Goal: Task Accomplishment & Management: Manage account settings

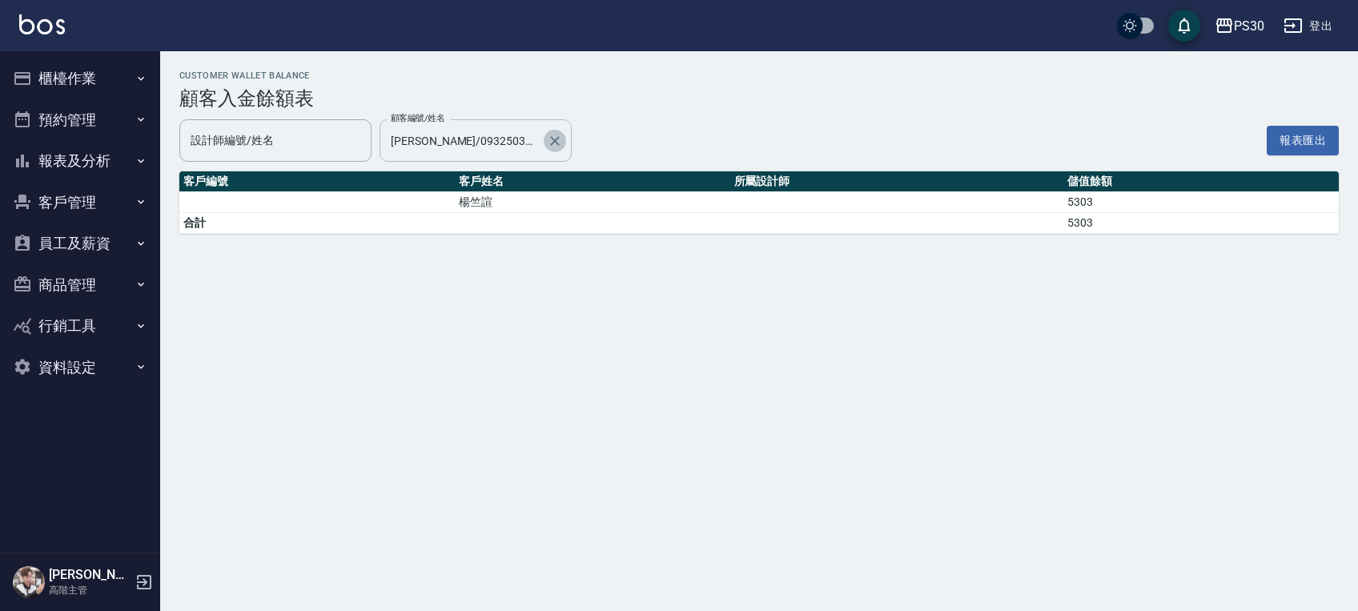
click at [564, 135] on button "Clear" at bounding box center [555, 141] width 22 height 22
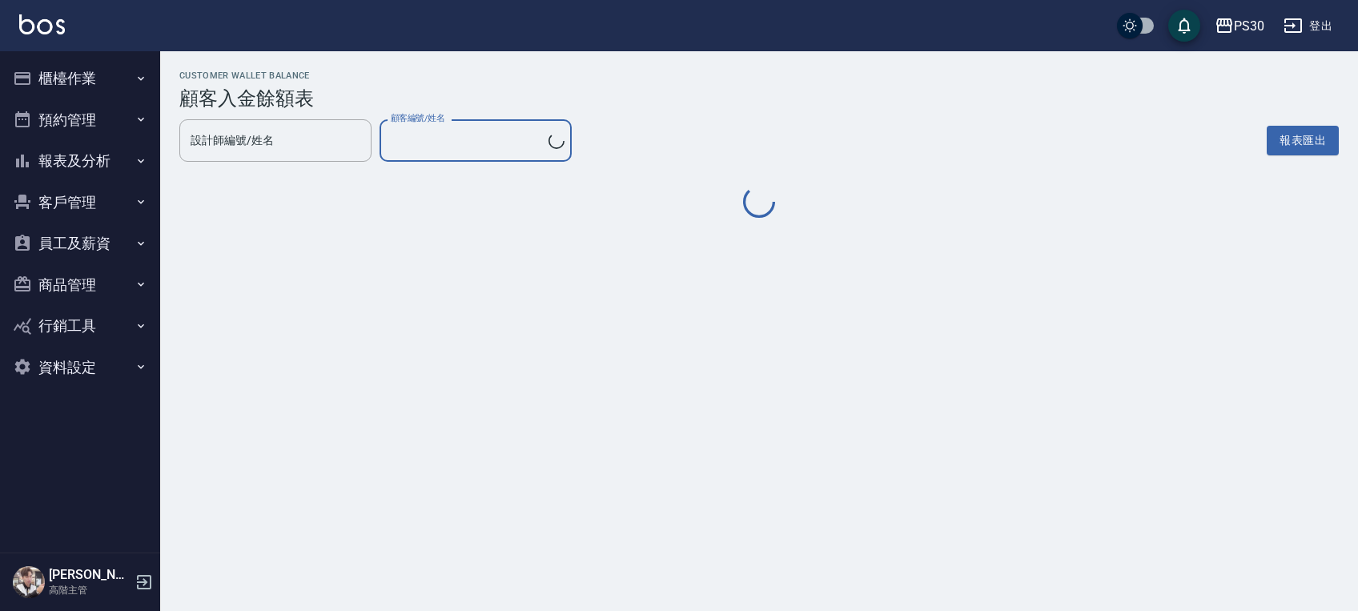
type input "[PERSON_NAME]/0932503737"
click at [528, 146] on input "[PERSON_NAME]/0932503737" at bounding box center [464, 141] width 154 height 28
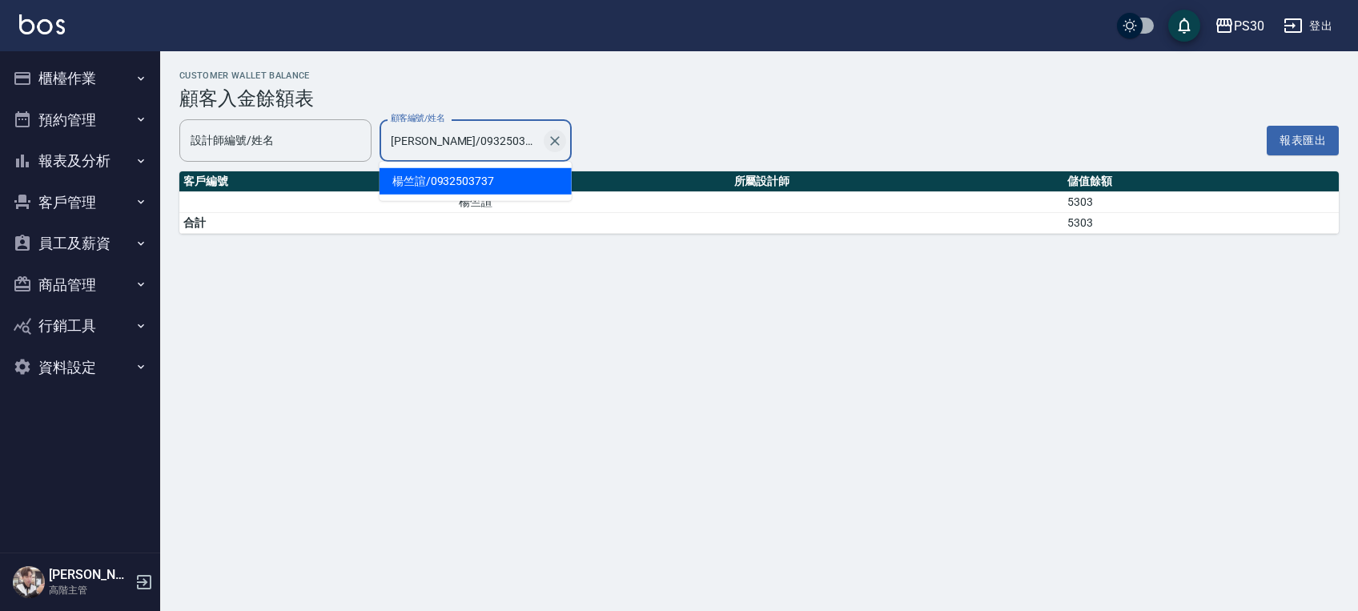
click at [549, 131] on button "Clear" at bounding box center [555, 141] width 22 height 22
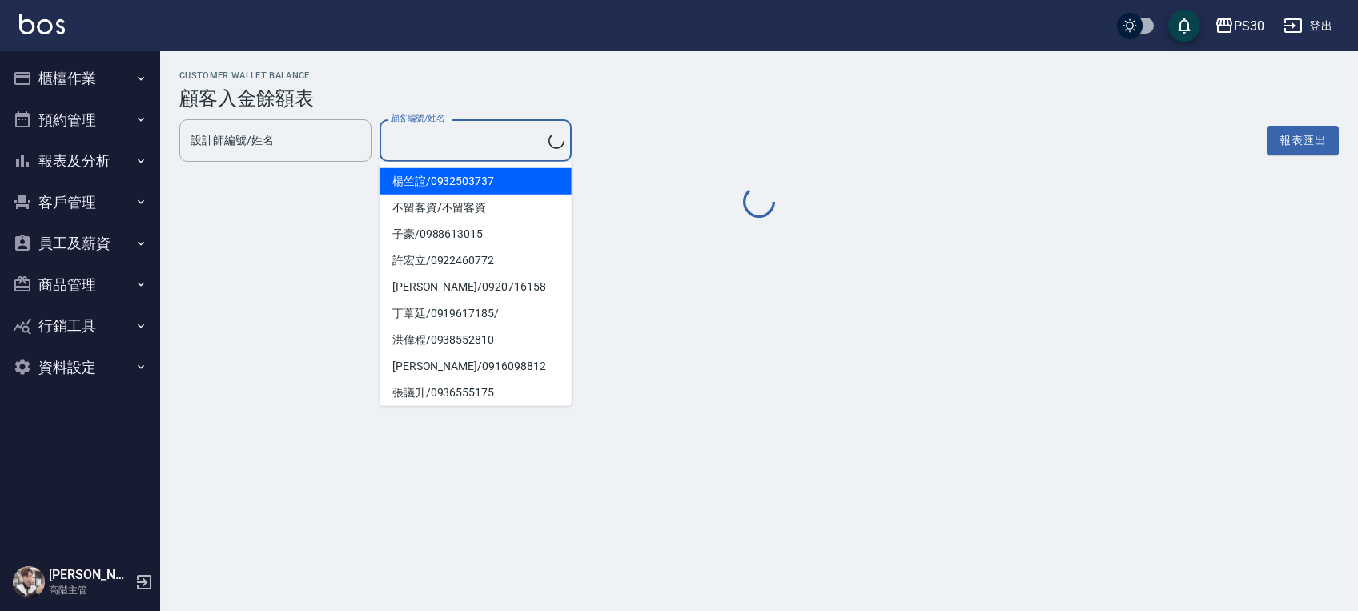
type input "楊竺諠/0932503737"
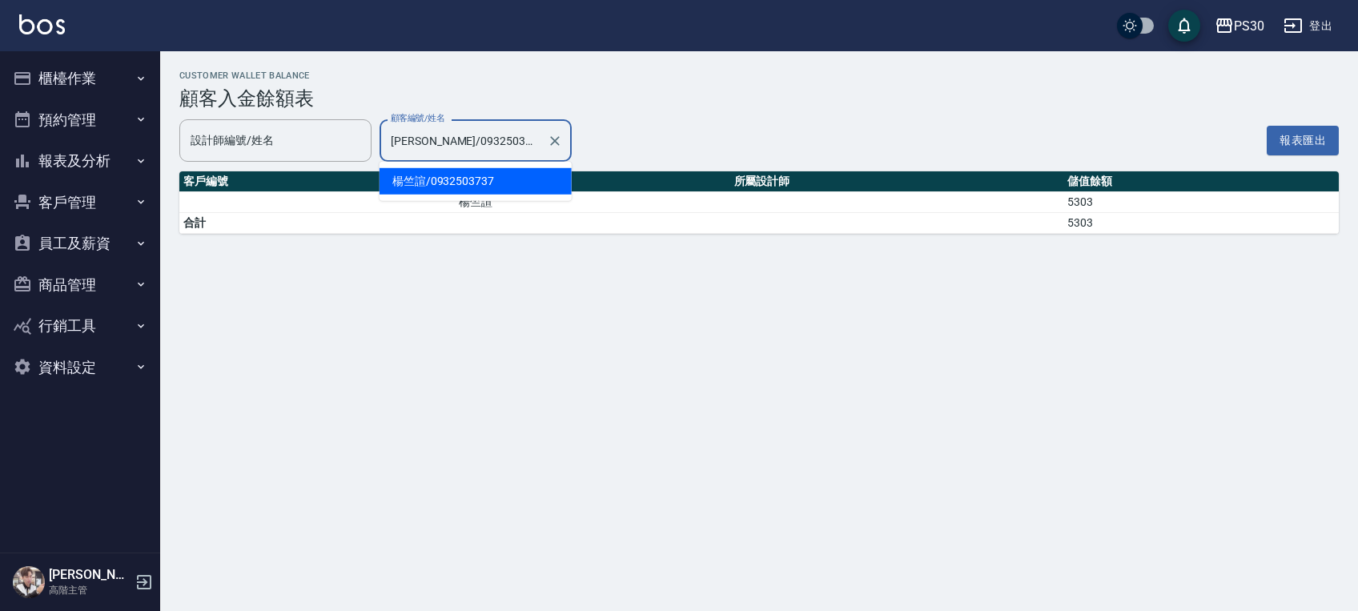
click at [666, 131] on div "設計師編號/姓名 設計師編號/姓名 顧客編號/姓名 楊竺諠/0932503737 顧客編號/姓名 報表匯出" at bounding box center [759, 140] width 1160 height 42
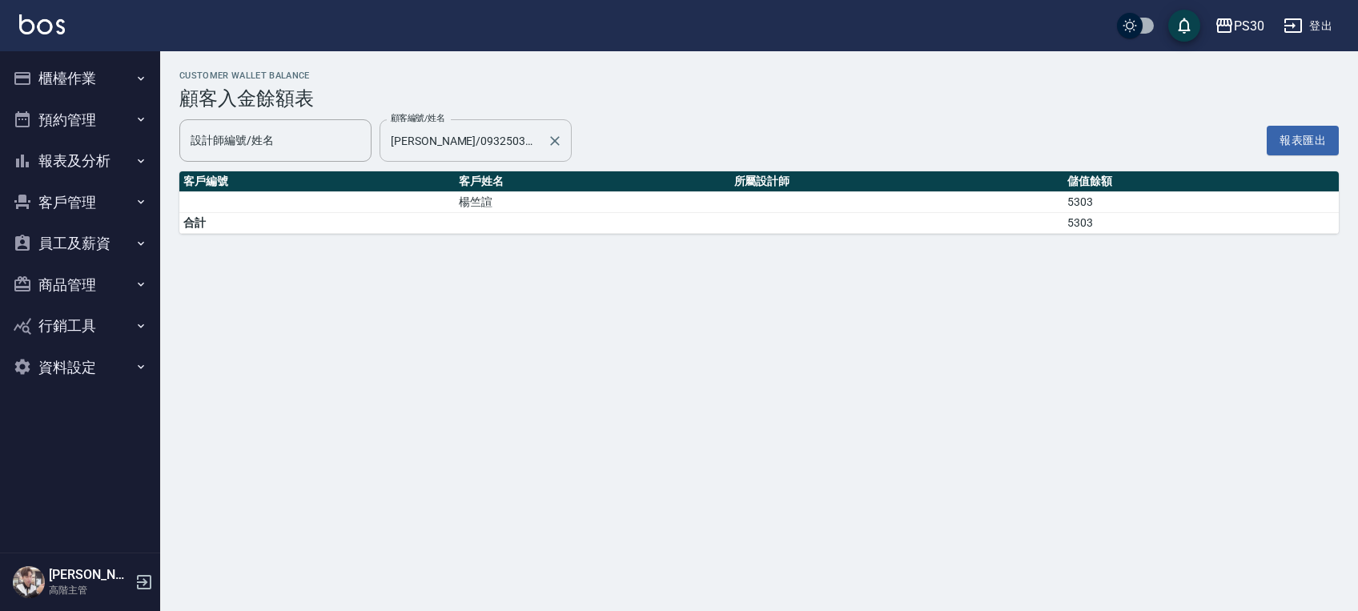
click at [32, 23] on img at bounding box center [42, 24] width 46 height 20
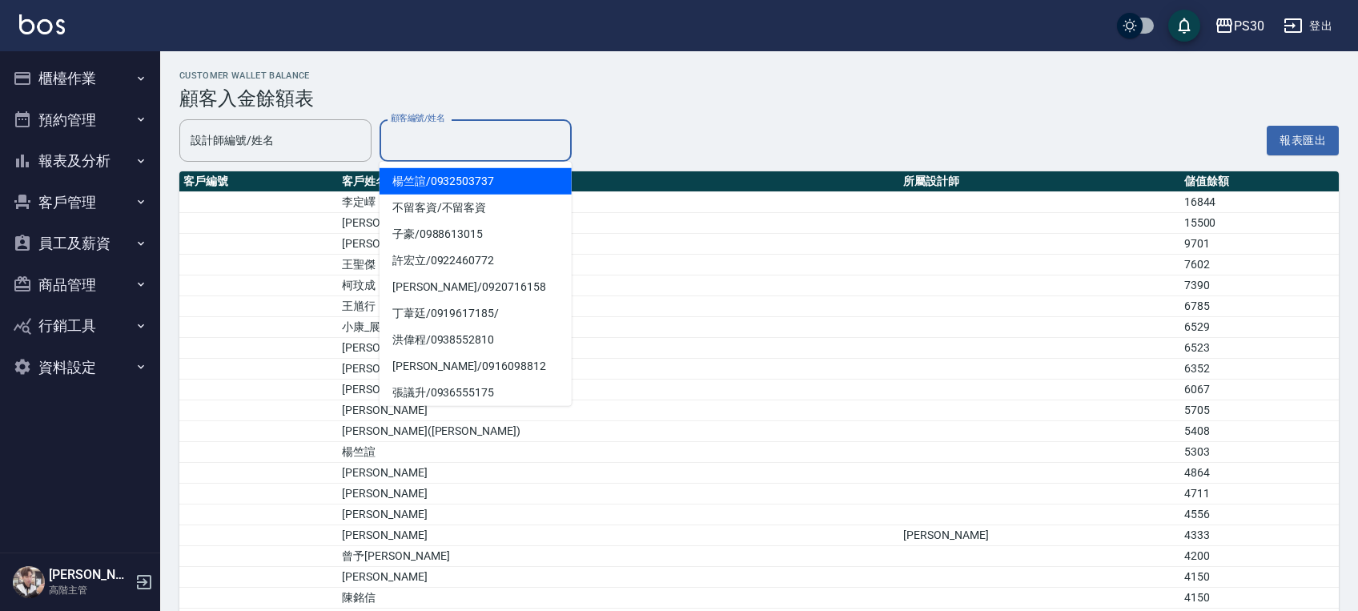
click at [443, 147] on input "顧客編號/姓名" at bounding box center [476, 141] width 178 height 28
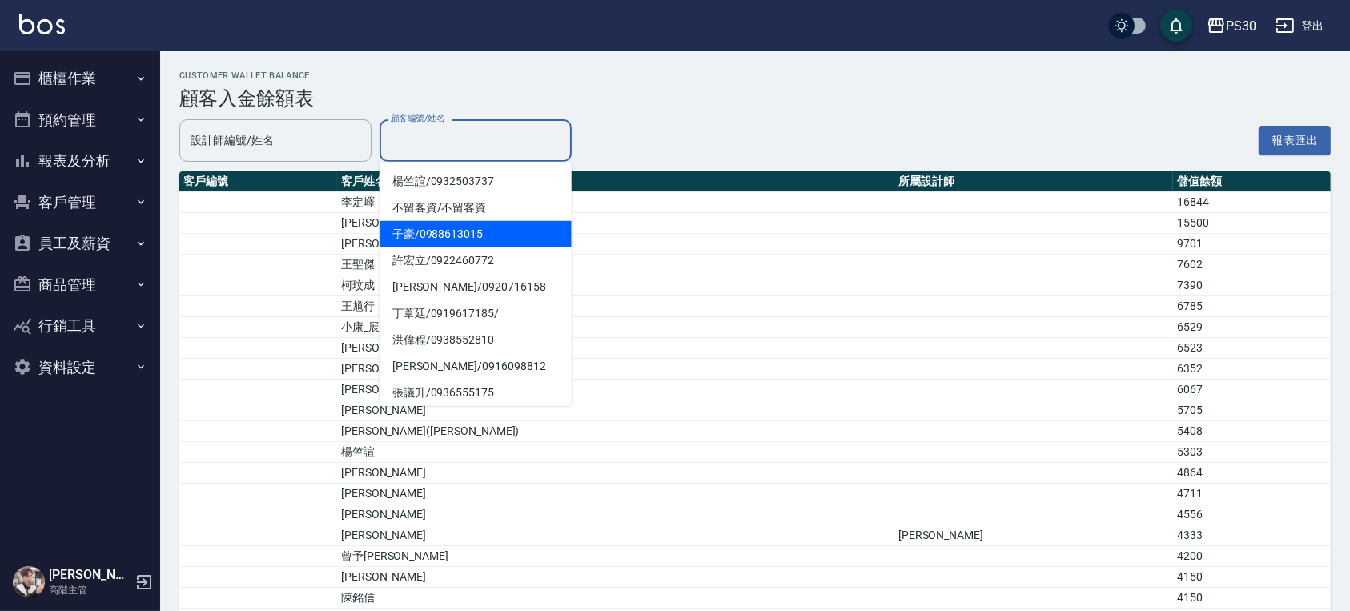
click at [427, 244] on span "子豪 / 0988613015" at bounding box center [476, 234] width 192 height 26
type input "子豪/0988613015"
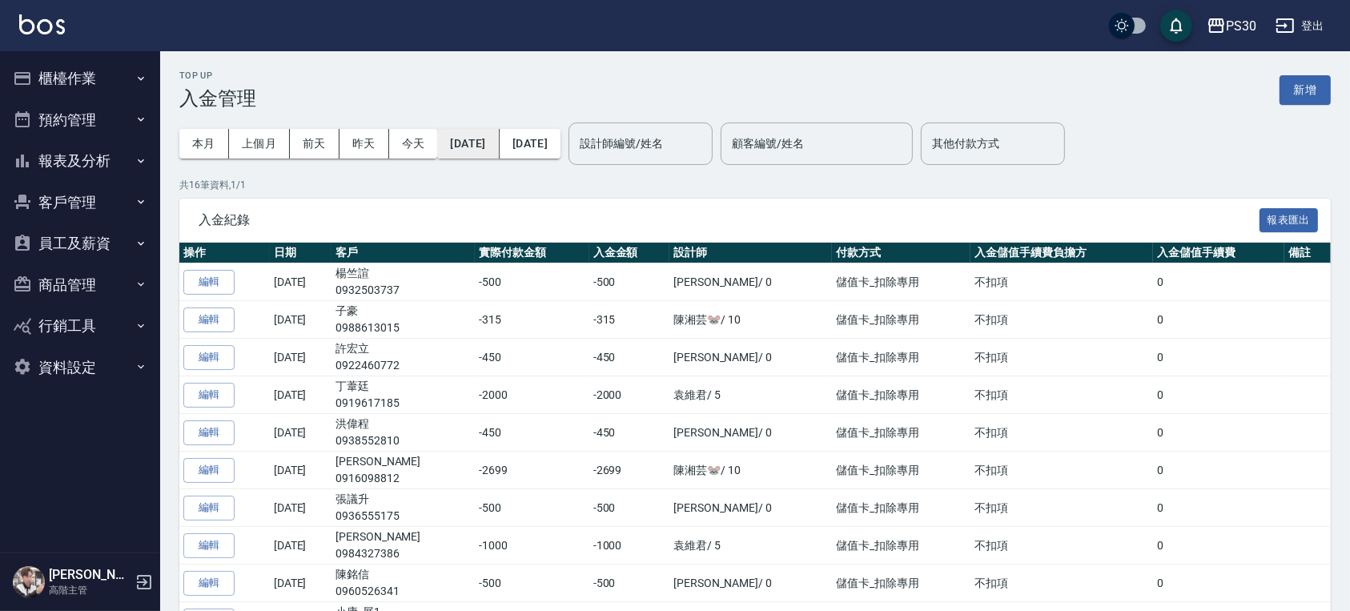
click at [497, 135] on button "2025/08/01" at bounding box center [468, 144] width 62 height 30
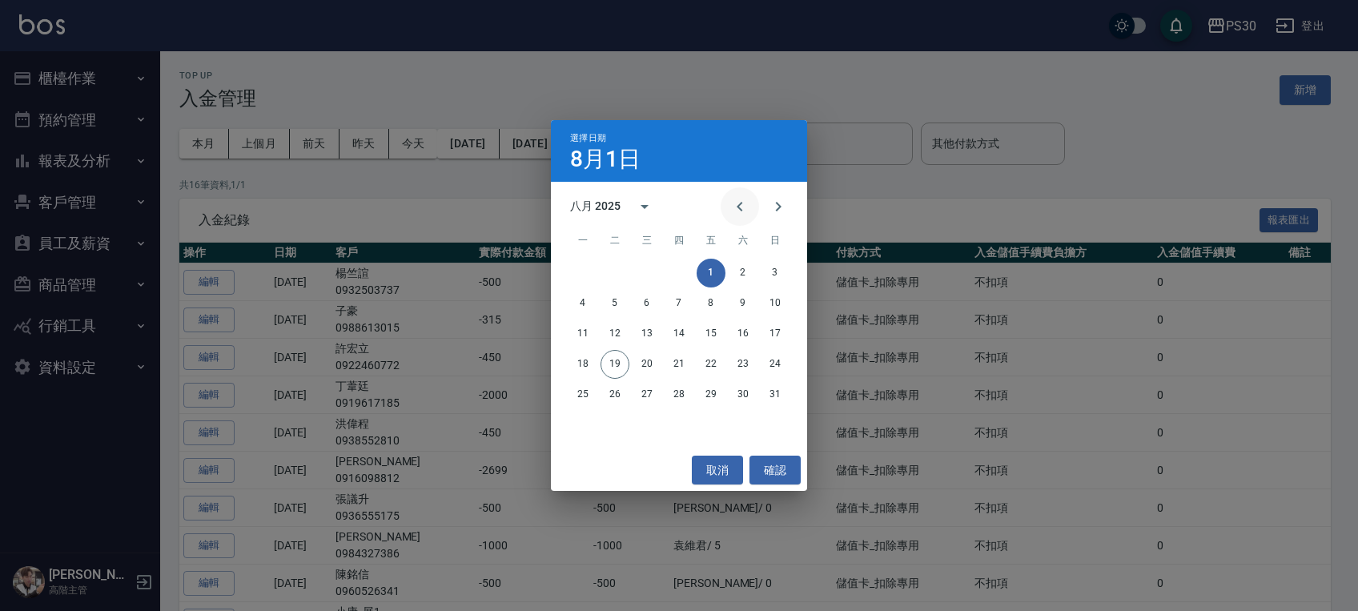
click at [738, 199] on icon "Previous month" at bounding box center [739, 206] width 19 height 19
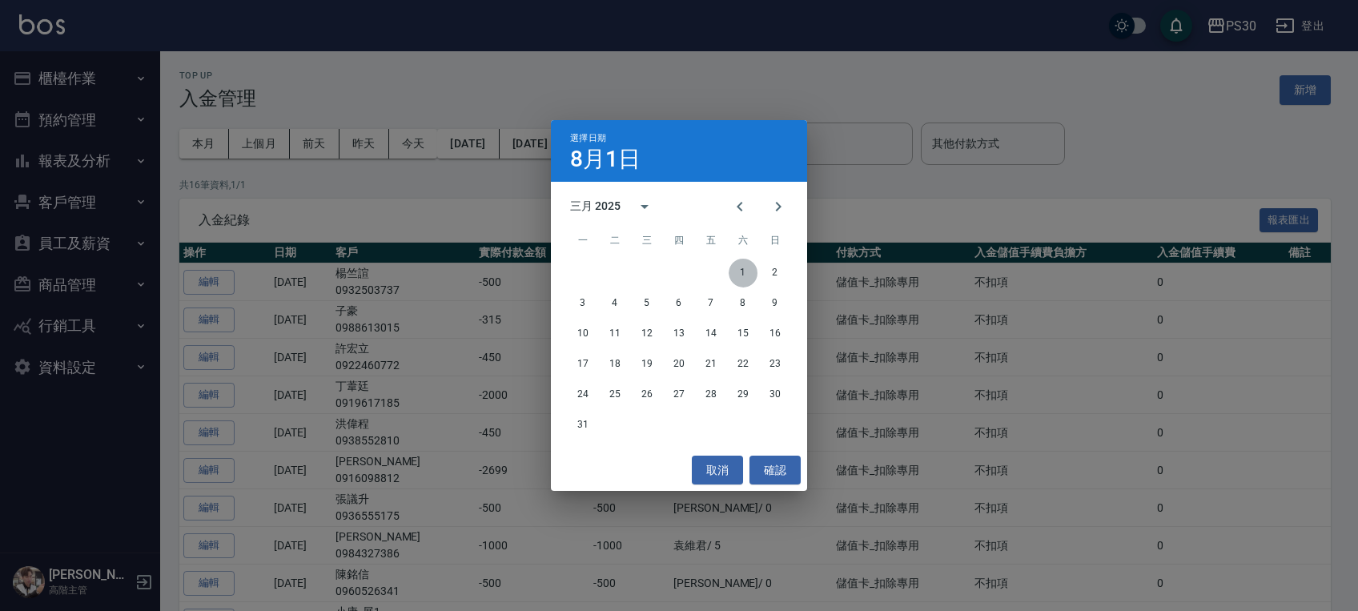
click at [738, 275] on button "1" at bounding box center [743, 273] width 29 height 29
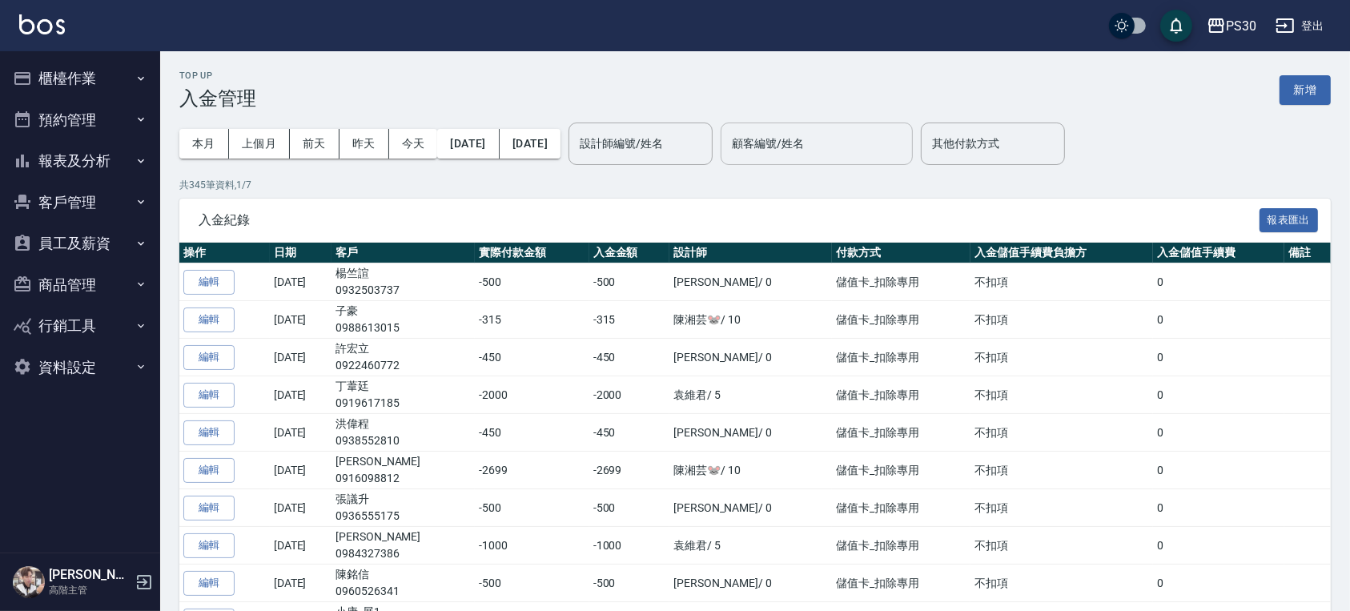
click at [820, 143] on input "顧客編號/姓名" at bounding box center [817, 144] width 178 height 28
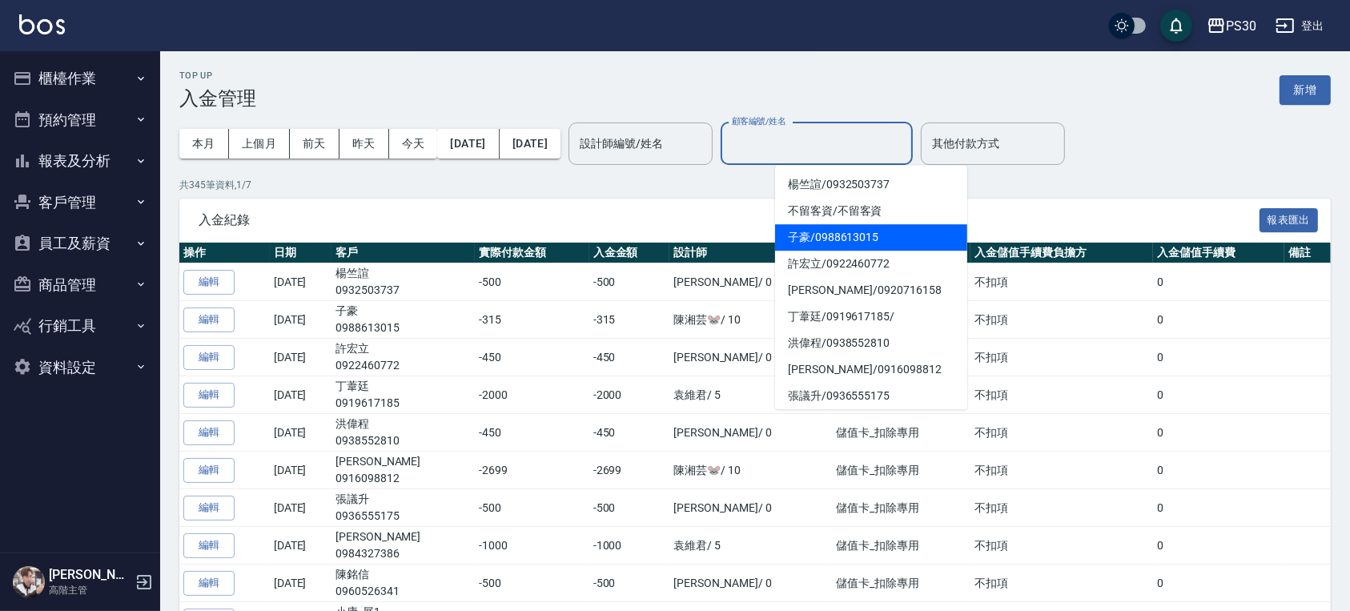
click at [830, 240] on span "子豪 / 0988613015" at bounding box center [871, 237] width 192 height 26
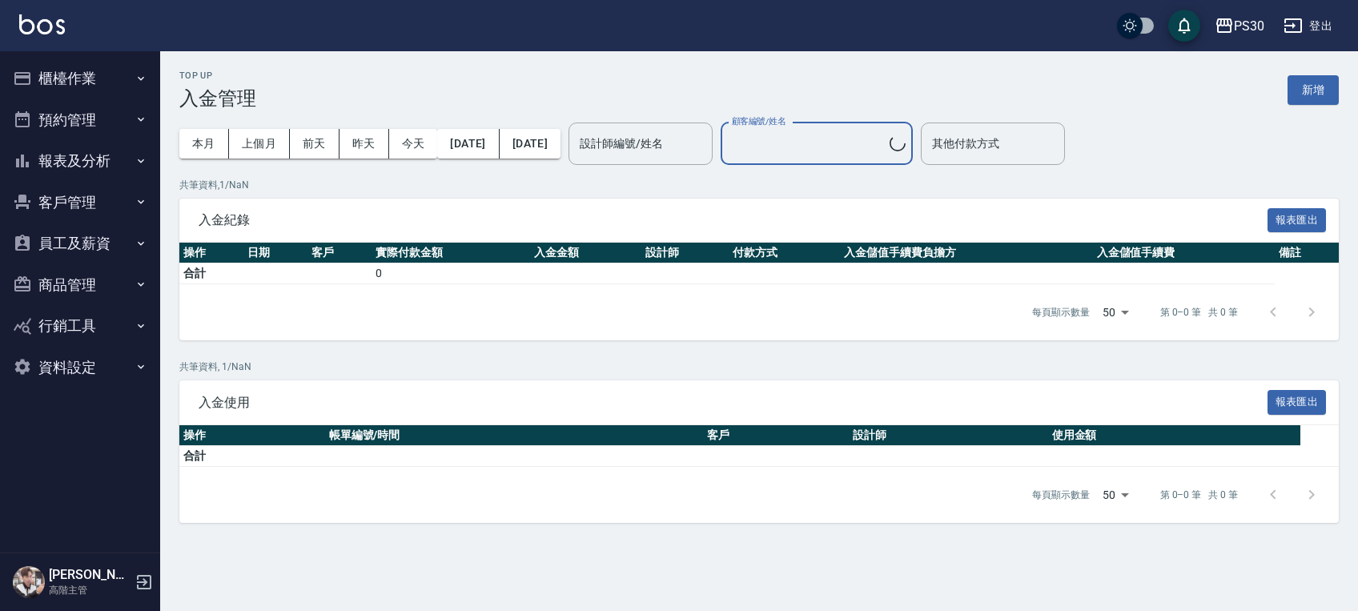
type input "子豪/0988613015"
